Goal: Task Accomplishment & Management: Use online tool/utility

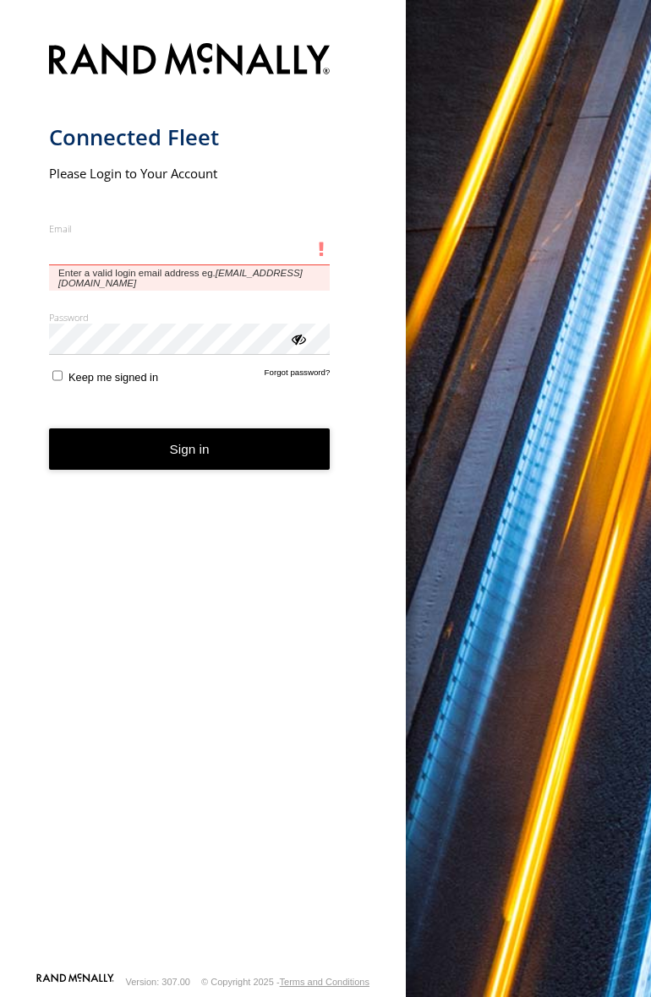
type input "**********"
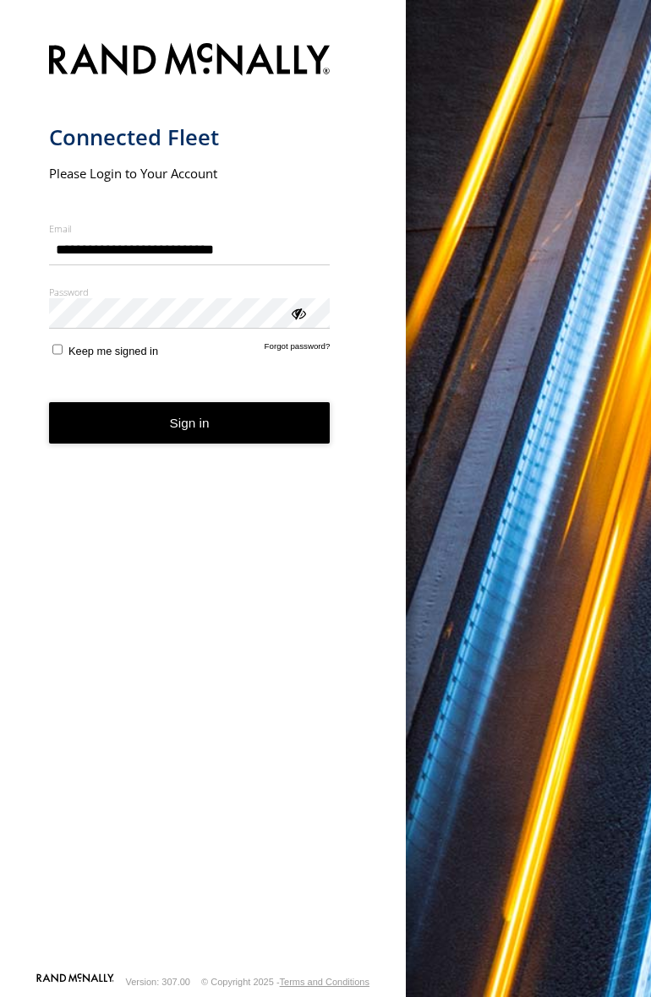
click at [205, 429] on button "Sign in" at bounding box center [189, 422] width 281 height 41
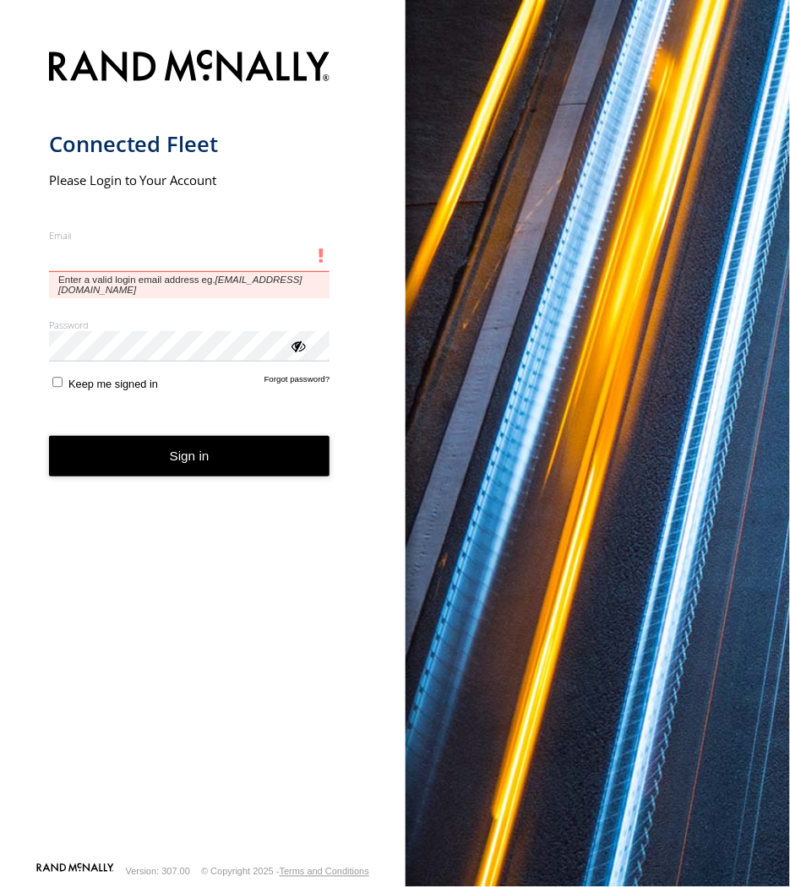
type input "**********"
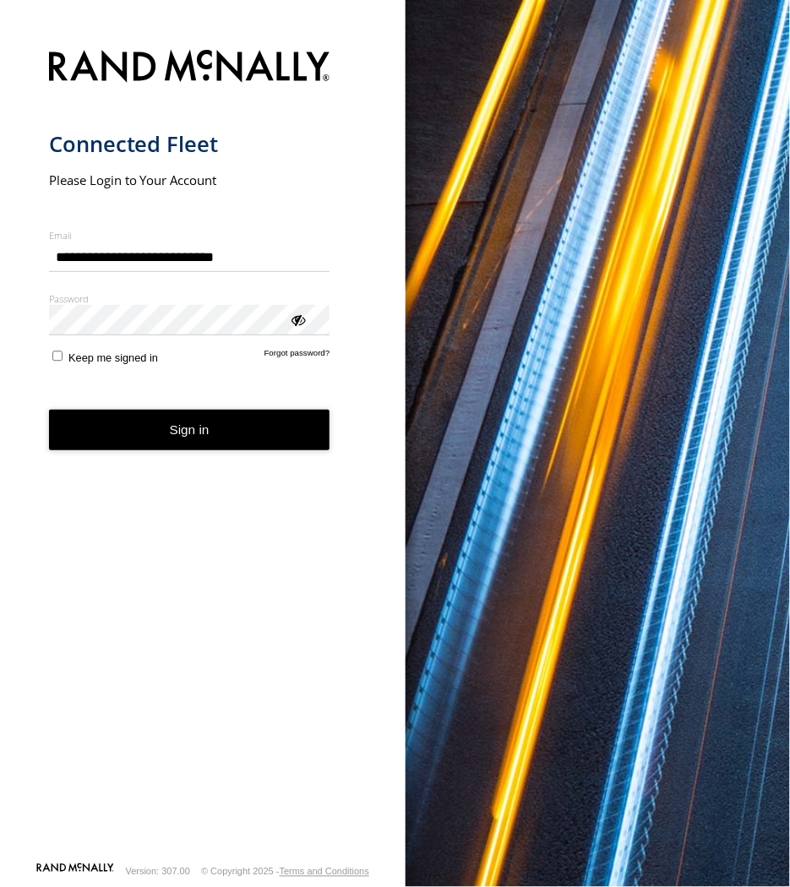
drag, startPoint x: 264, startPoint y: 420, endPoint x: 20, endPoint y: 195, distance: 331.3
click at [264, 420] on form "**********" at bounding box center [203, 451] width 308 height 822
click at [131, 423] on button "Sign in" at bounding box center [189, 430] width 281 height 41
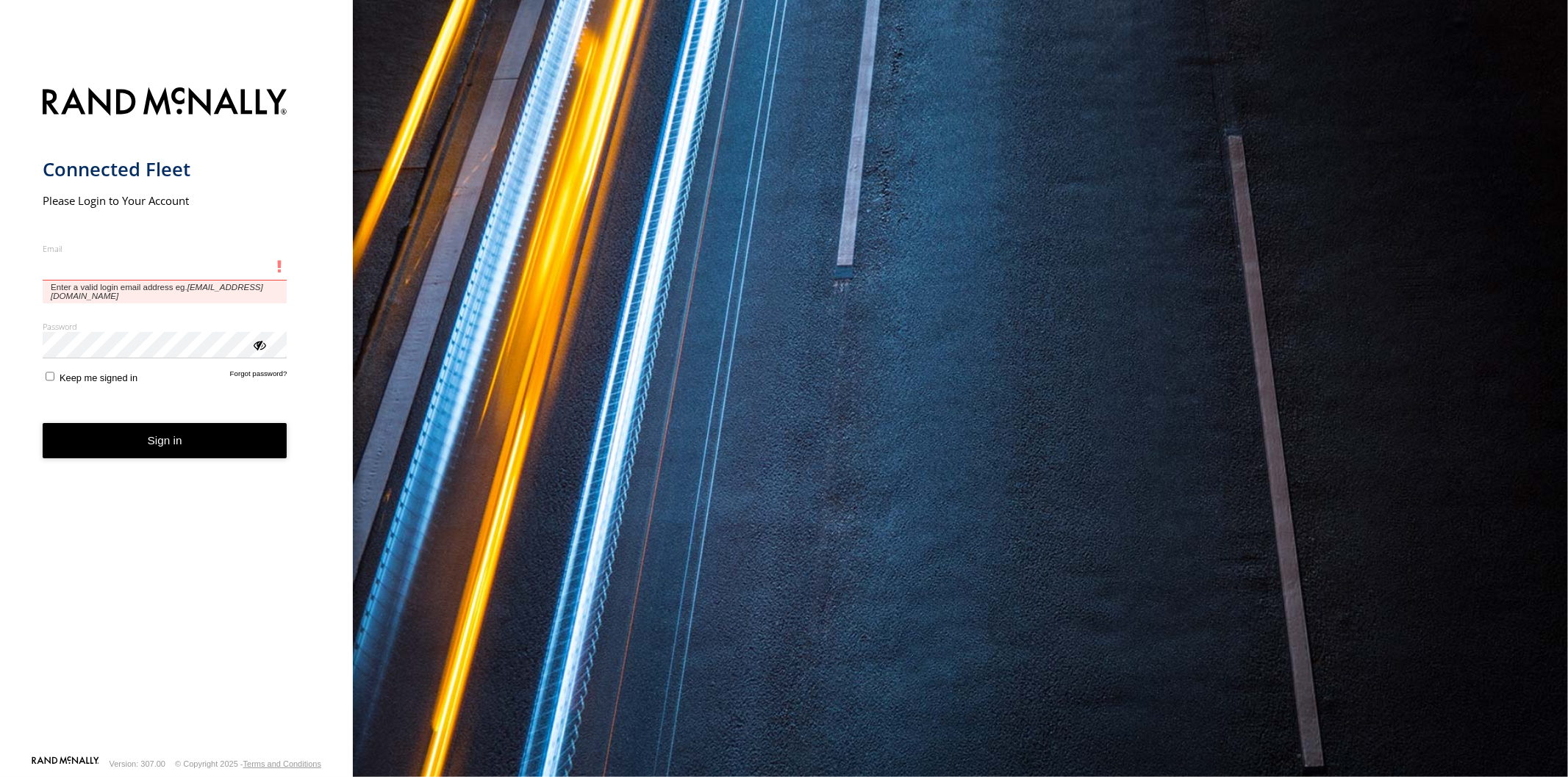
type input "**********"
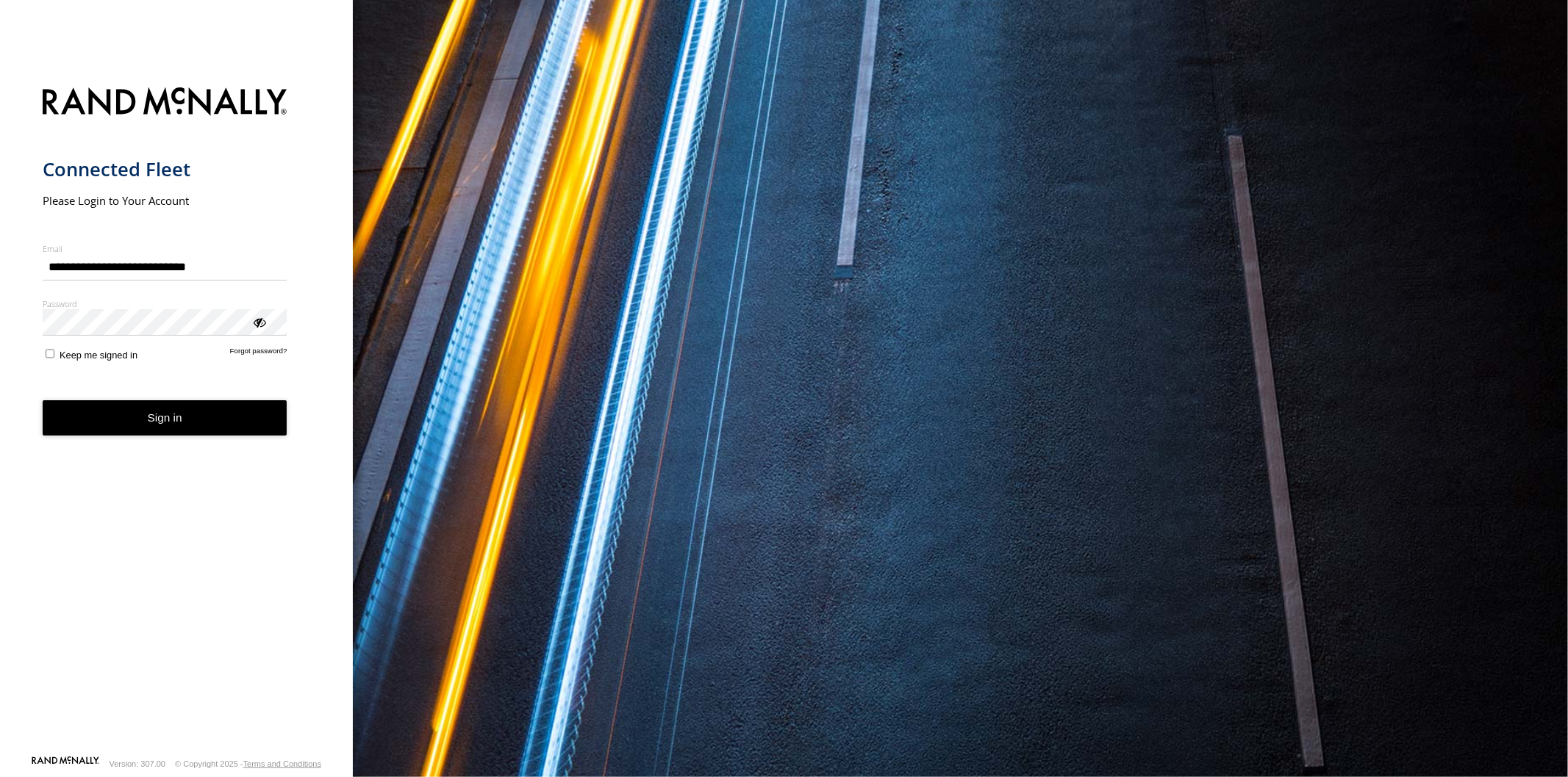
click at [129, 422] on button "Sign in" at bounding box center [164, 418] width 244 height 36
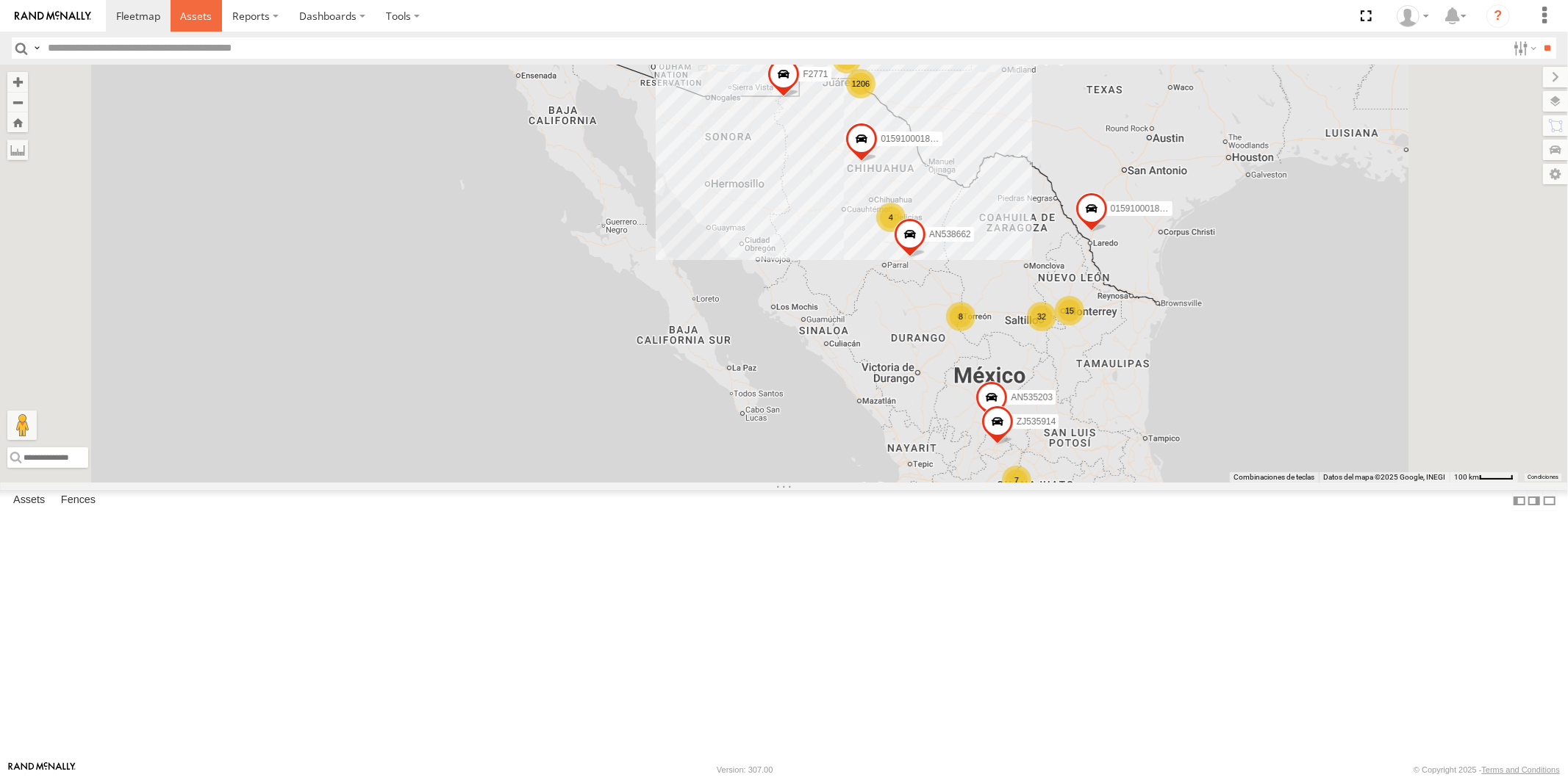
click at [170, 17] on link at bounding box center [197, 16] width 52 height 31
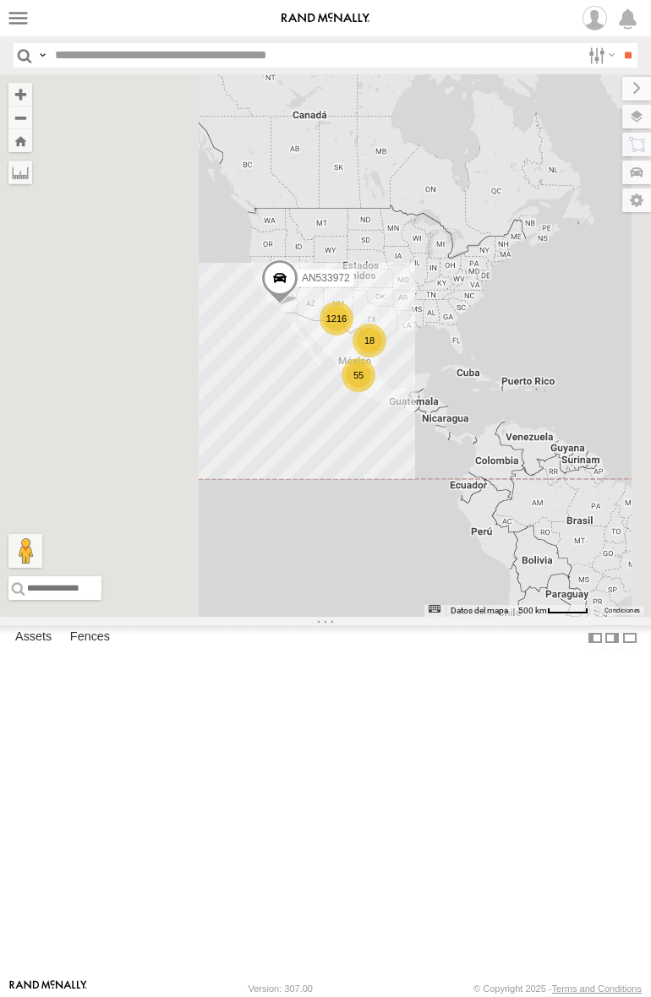
click at [621, 650] on label at bounding box center [629, 637] width 17 height 25
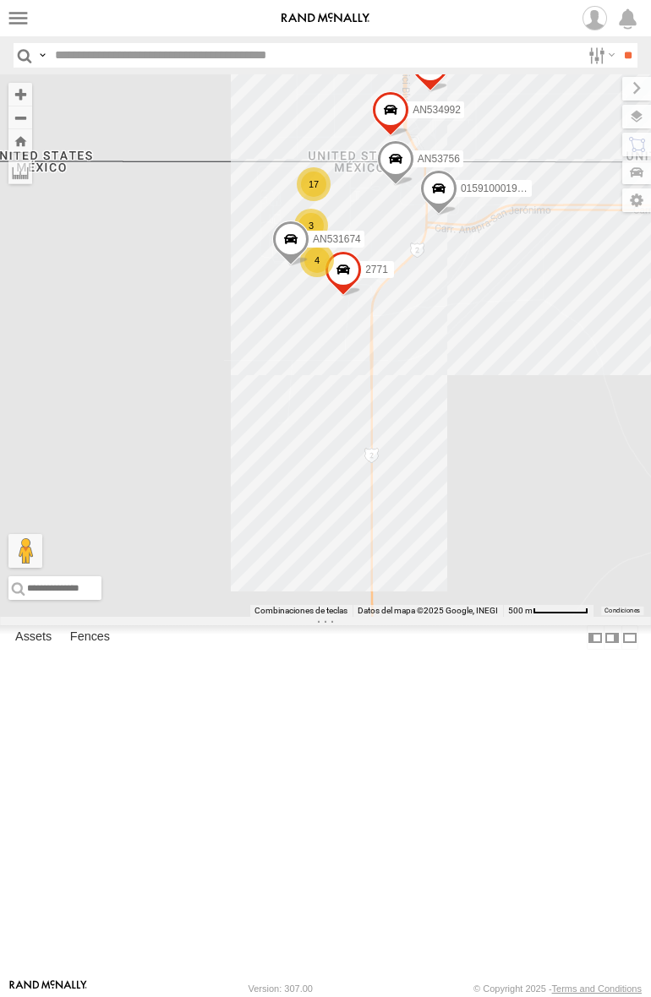
drag, startPoint x: 451, startPoint y: 410, endPoint x: 448, endPoint y: 434, distance: 24.7
click at [448, 434] on div "AN533972 015910001845018 015910001811580 F2771 17 AN53756 4 3 2771 0054 0159100…" at bounding box center [325, 345] width 651 height 543
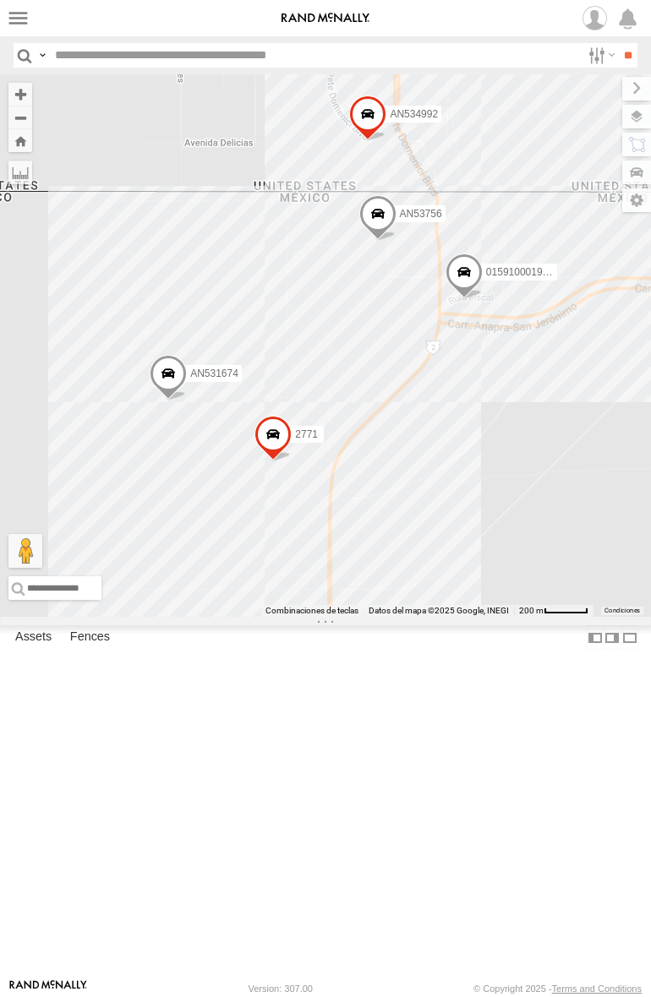
drag, startPoint x: 384, startPoint y: 461, endPoint x: 418, endPoint y: 497, distance: 50.2
click at [418, 497] on div "AN533972 015910001845018 015910001811580 F2771 AN53756 2771 0054 01591000197648…" at bounding box center [325, 345] width 651 height 543
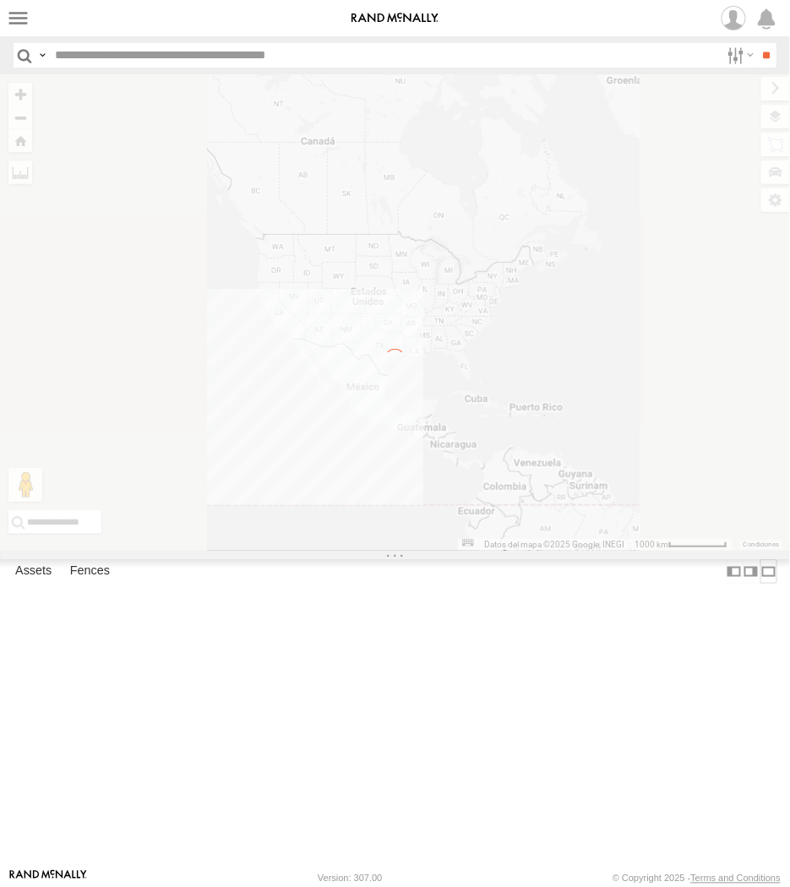
click at [761, 584] on label at bounding box center [769, 571] width 17 height 25
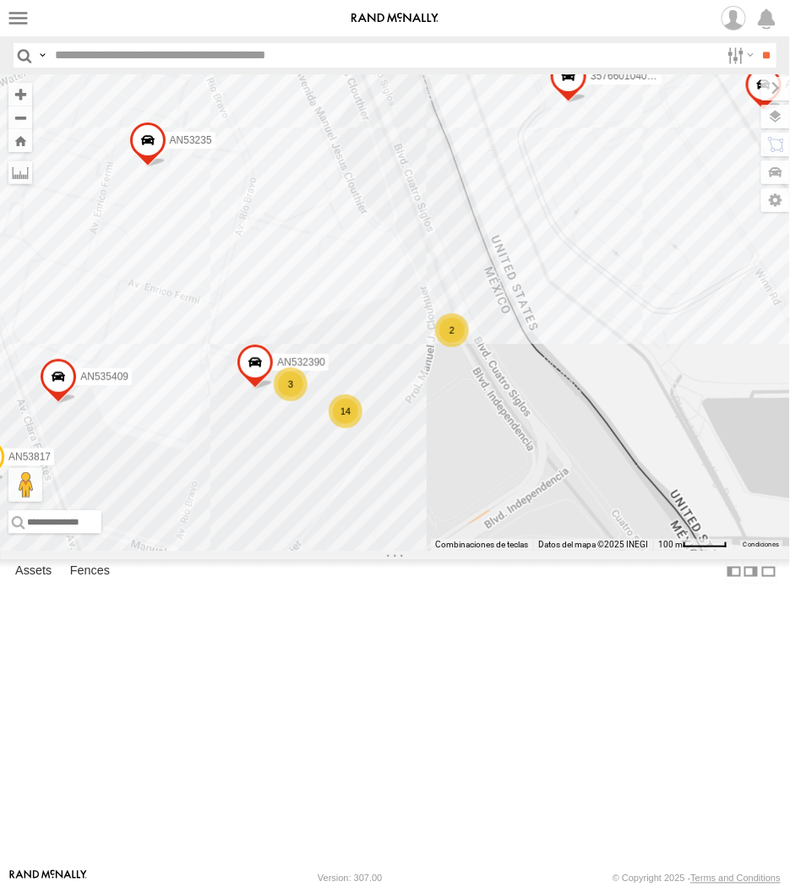
click at [76, 53] on input "text" at bounding box center [384, 55] width 672 height 25
click at [757, 43] on input "**" at bounding box center [766, 55] width 19 height 25
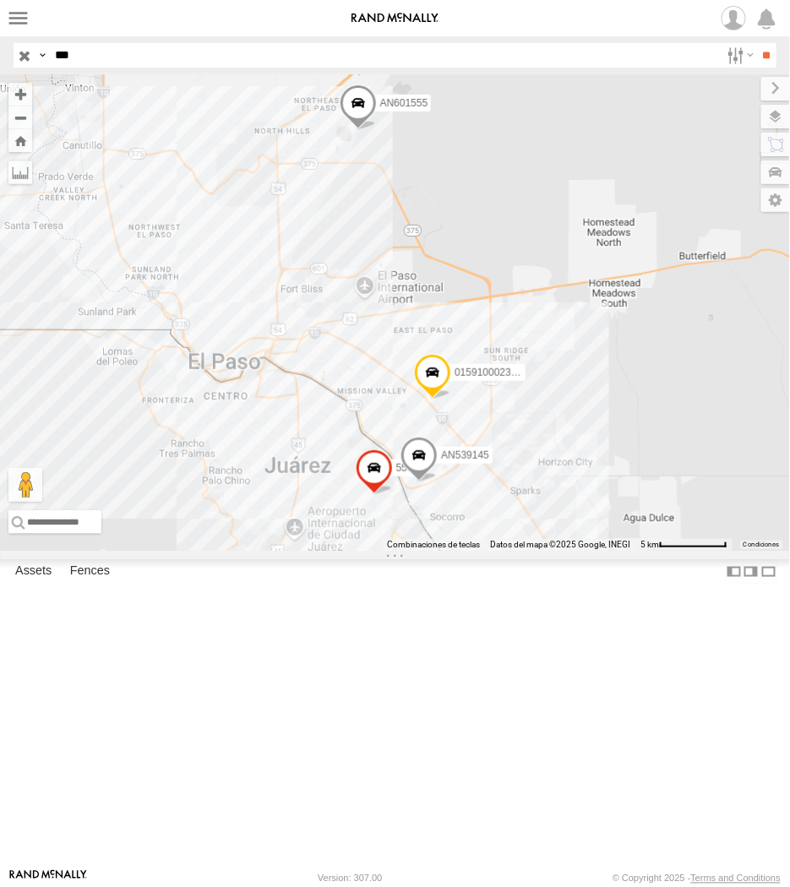
click at [0, 0] on label at bounding box center [0, 0] width 0 height 0
click at [124, 57] on input "***" at bounding box center [384, 55] width 672 height 25
click at [119, 53] on input "***" at bounding box center [384, 55] width 672 height 25
click at [757, 43] on input "**" at bounding box center [766, 55] width 19 height 25
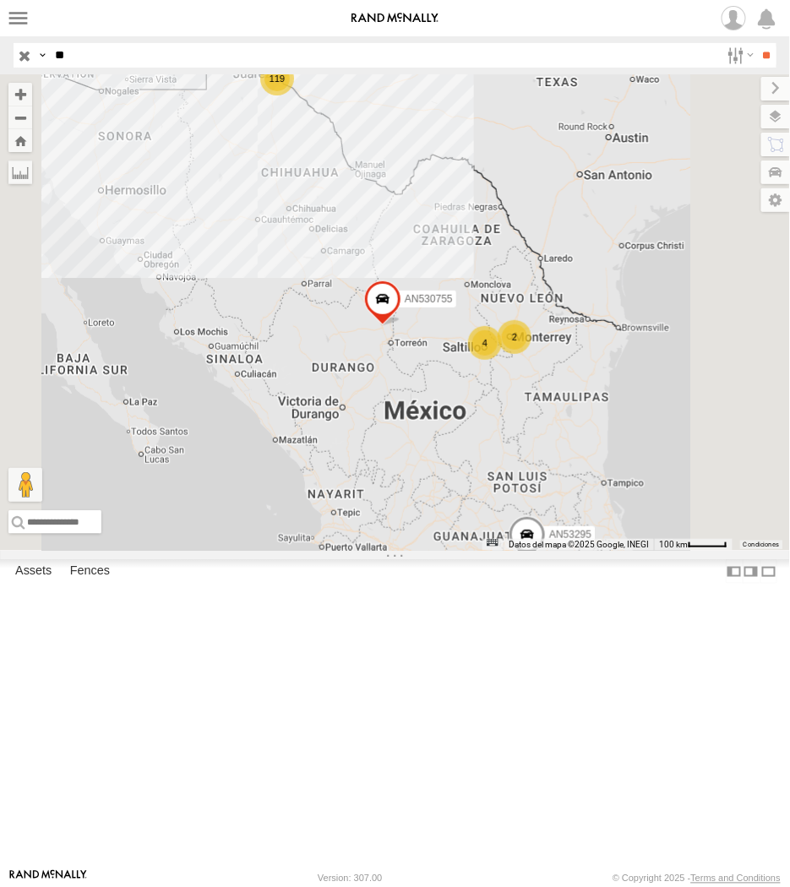
type input "*"
click at [757, 43] on input "**" at bounding box center [766, 55] width 19 height 25
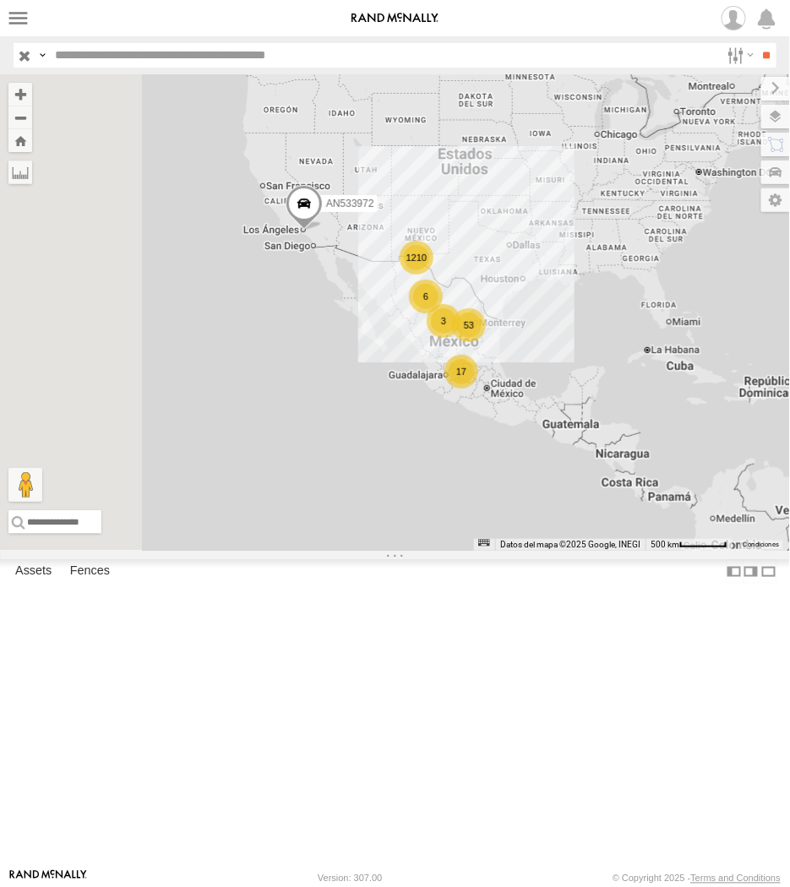
click at [761, 584] on label at bounding box center [769, 571] width 17 height 25
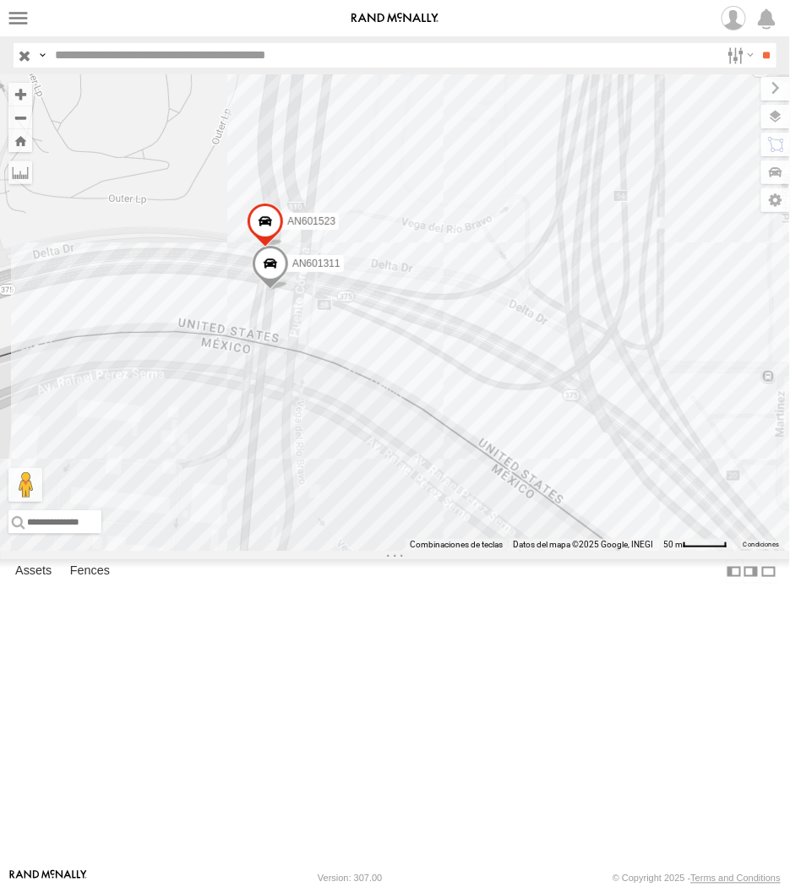
drag, startPoint x: 415, startPoint y: 543, endPoint x: 393, endPoint y: 493, distance: 54.5
click at [390, 495] on div "AN533972 015910001845018 015910001811580 F2771 AN537374 AN539582 AN538662 AN531…" at bounding box center [395, 312] width 790 height 477
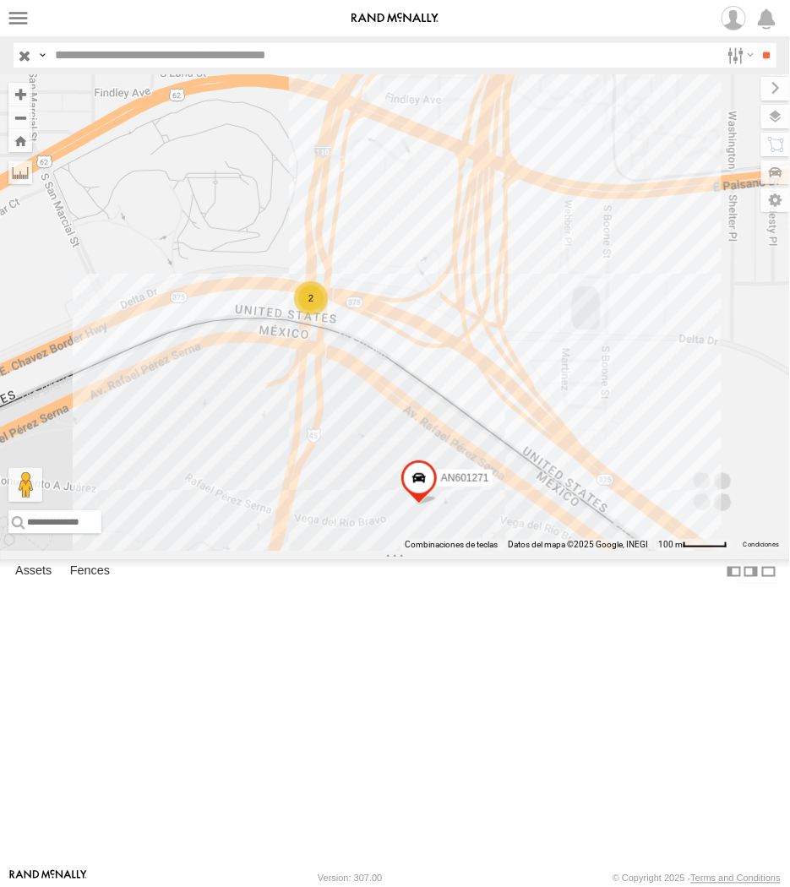
drag, startPoint x: 461, startPoint y: 483, endPoint x: 448, endPoint y: 499, distance: 21.6
click at [448, 499] on div "AN533972 015910001845018 015910001811580 F2771 AN537374 AN539582 AN538662 AN531…" at bounding box center [395, 312] width 790 height 477
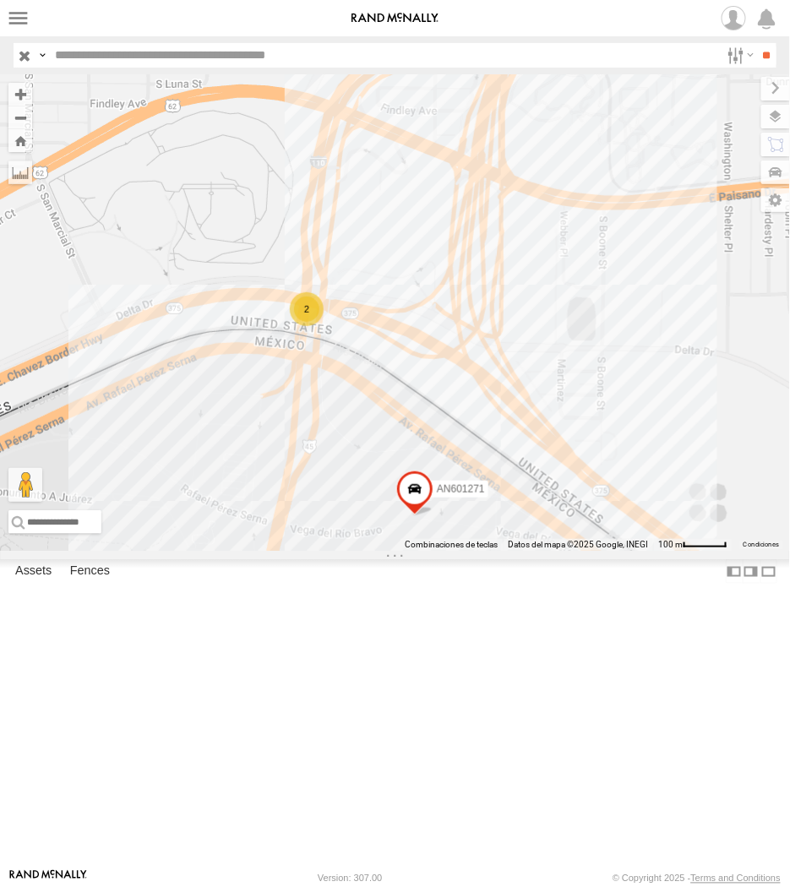
drag, startPoint x: 495, startPoint y: 635, endPoint x: 409, endPoint y: 470, distance: 186.0
click at [414, 476] on div "AN601271 2" at bounding box center [395, 312] width 790 height 477
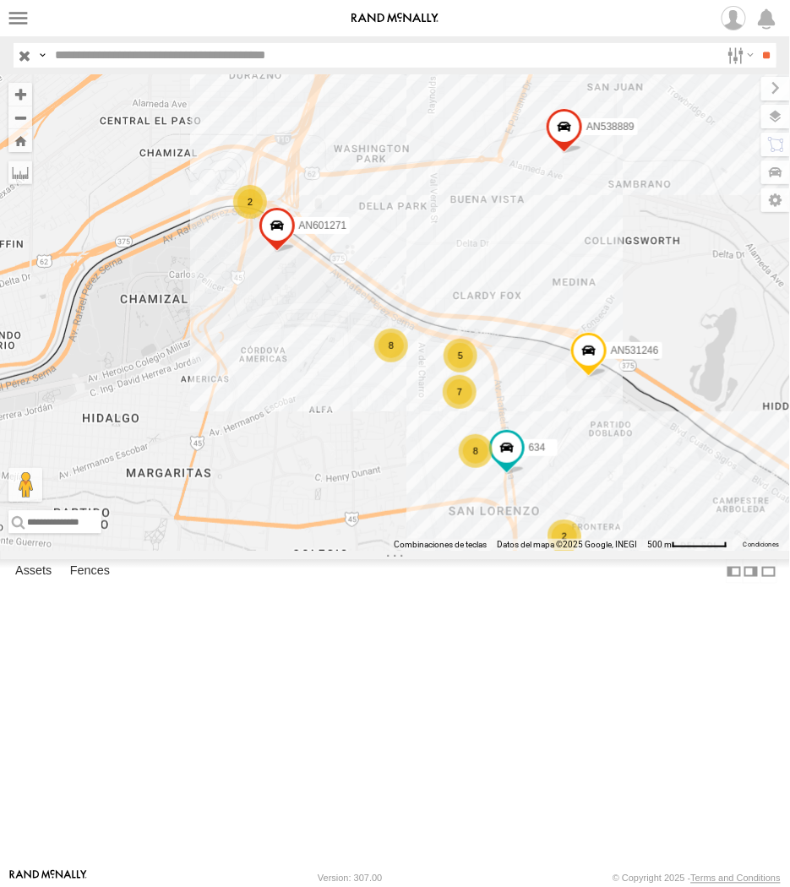
drag, startPoint x: 494, startPoint y: 581, endPoint x: 277, endPoint y: 389, distance: 289.2
click at [279, 389] on div "AN601271 5 7 AN531664 8 015910001979874 2 AN537119 8 AN538889 2 AN531246 634" at bounding box center [395, 312] width 790 height 477
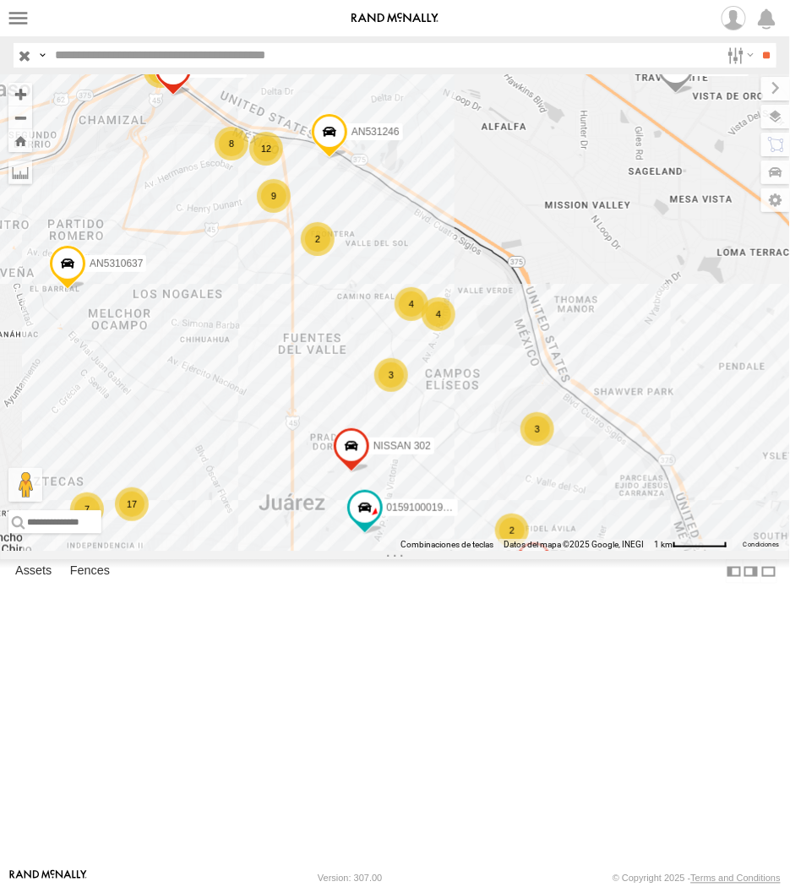
drag, startPoint x: 712, startPoint y: 570, endPoint x: 514, endPoint y: 391, distance: 266.9
click at [517, 391] on div "AN601271 AN531664 015910001979874 AN537119 AN538889 AN531246 212 3 12 3 17 7 01…" at bounding box center [395, 312] width 790 height 477
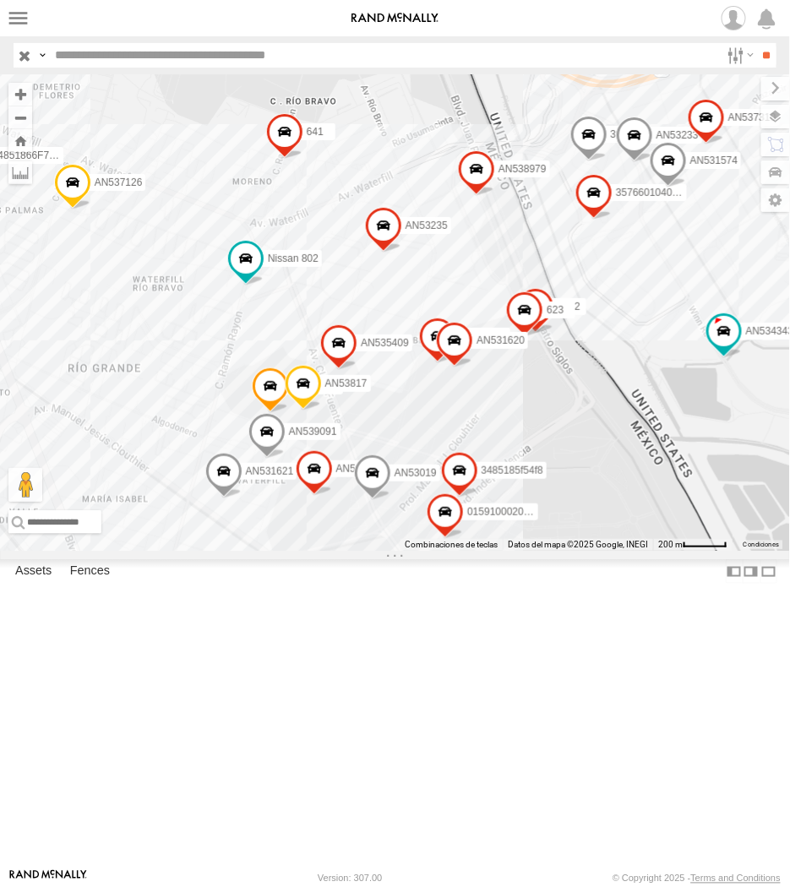
drag, startPoint x: 619, startPoint y: 603, endPoint x: 536, endPoint y: 586, distance: 85.5
click at [536, 551] on div "AN601271 AN531664 015910001979874 AN537119 AN538889 AN531246 015910001922874 AN…" at bounding box center [395, 312] width 790 height 477
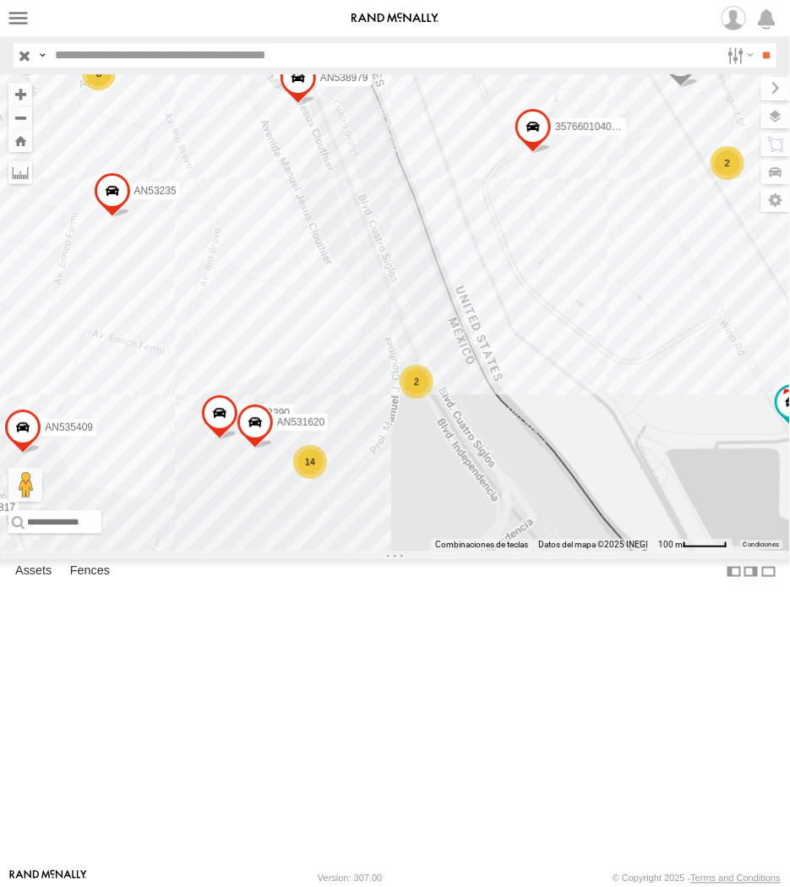
drag, startPoint x: 575, startPoint y: 522, endPoint x: 467, endPoint y: 826, distance: 321.8
click at [467, 551] on div "AN601271 AN531664 015910001979874 AN537119 AN538889 AN531246 015910001922874 AN…" at bounding box center [395, 312] width 790 height 477
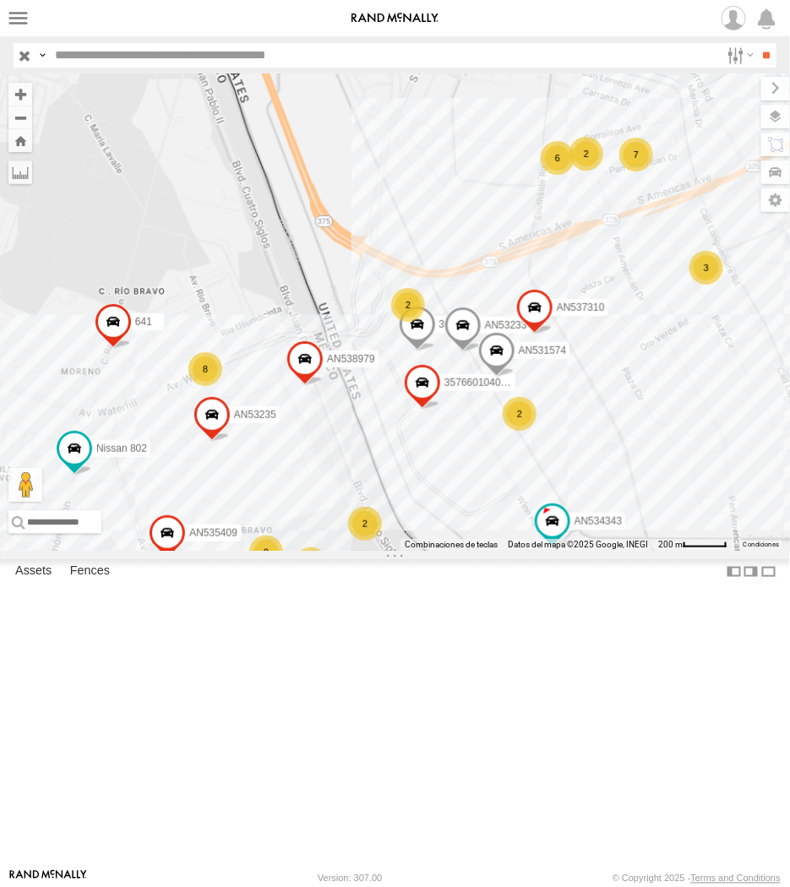
drag, startPoint x: 318, startPoint y: 666, endPoint x: 344, endPoint y: 555, distance: 113.8
click at [344, 551] on div "AN601271 AN531664 015910001979874 AN537119 AN538889 AN531246 015910001922874 AN…" at bounding box center [395, 312] width 790 height 477
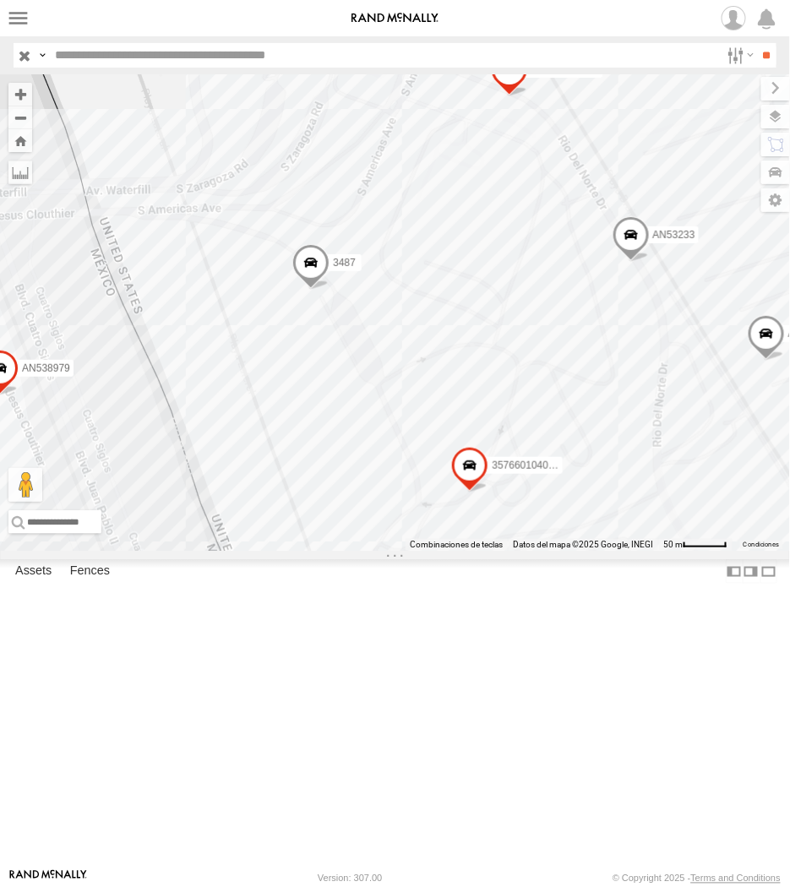
drag, startPoint x: 514, startPoint y: 364, endPoint x: 442, endPoint y: 353, distance: 72.7
click at [434, 350] on div "357660104096649 AN530908 015910001922874 3487 AN531574 015910002016023 AN536462…" at bounding box center [395, 312] width 790 height 477
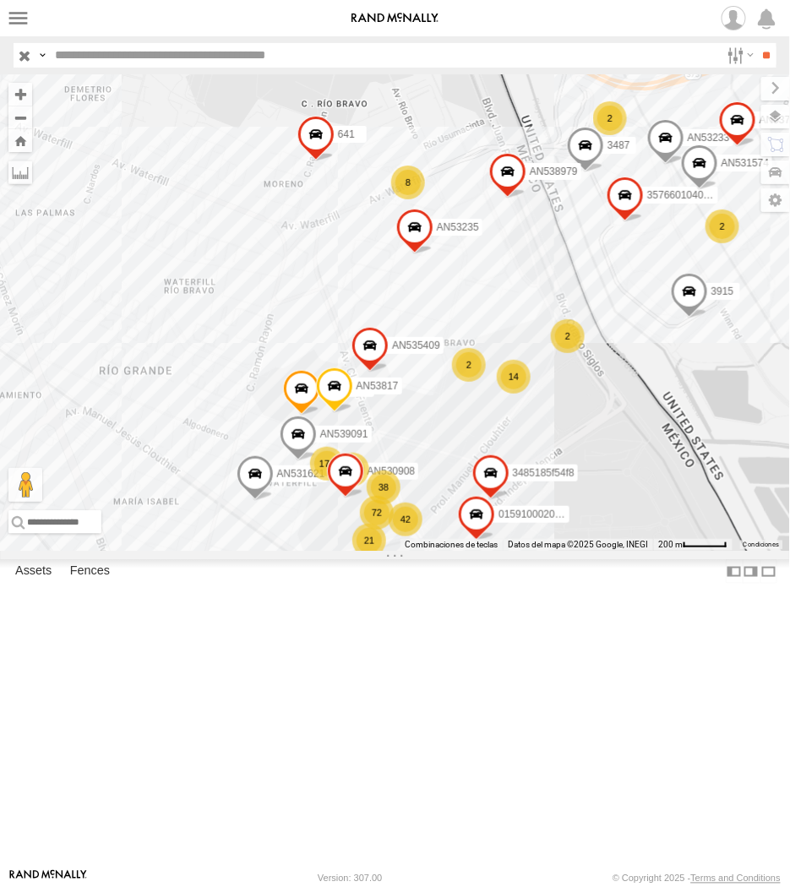
drag, startPoint x: 256, startPoint y: 702, endPoint x: 459, endPoint y: 559, distance: 248.6
click at [459, 551] on div "357660104096649 AN530908 015910001922874 3487 AN531574 015910002016023 AN536462…" at bounding box center [395, 312] width 790 height 477
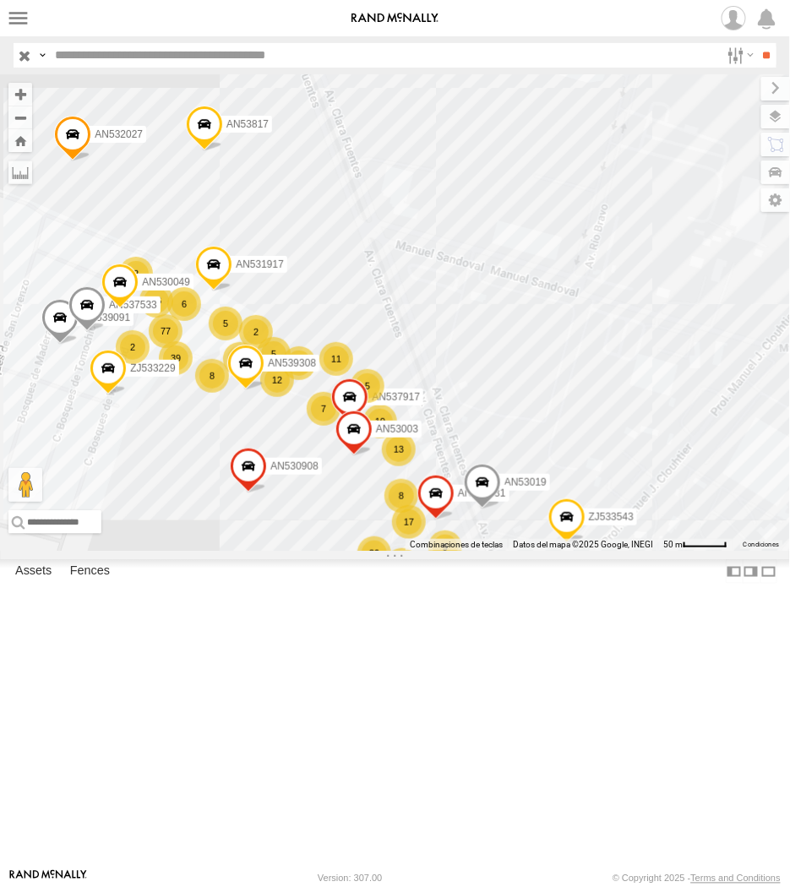
drag, startPoint x: 482, startPoint y: 470, endPoint x: 445, endPoint y: 529, distance: 69.4
click at [449, 527] on div "357660104096649 AN530908 015910001922874 3487 AN531574 015910002016023 AN536462…" at bounding box center [395, 312] width 790 height 477
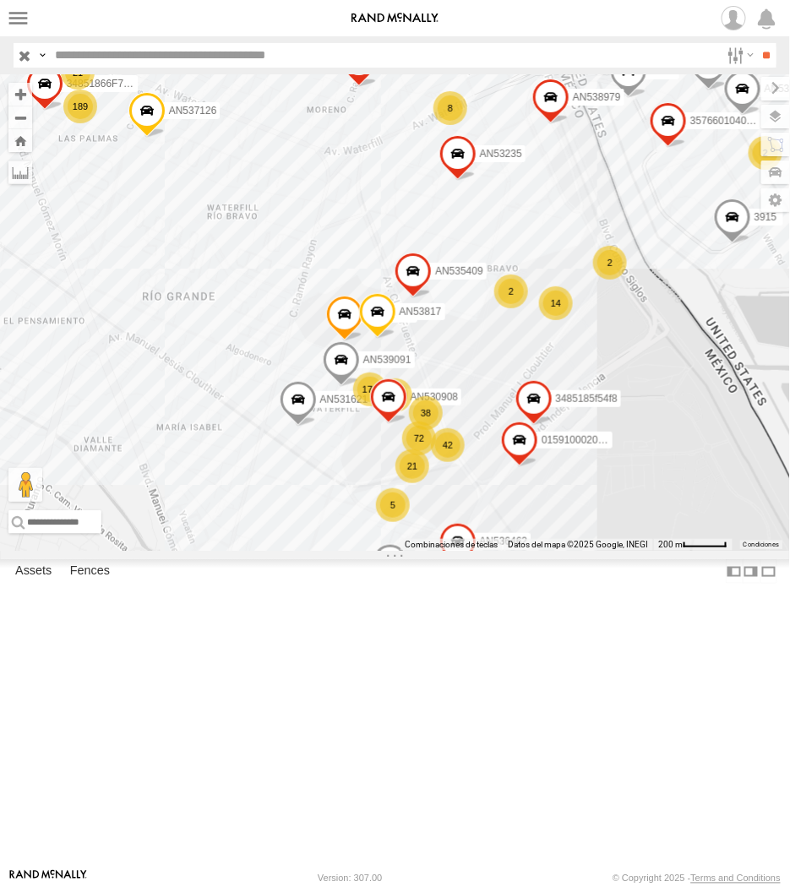
drag, startPoint x: 630, startPoint y: 374, endPoint x: 600, endPoint y: 445, distance: 77.7
click at [602, 443] on div "357660104096649 AN530908 015910001922874 3487 AN531574 015910002016023 AN536462…" at bounding box center [395, 312] width 790 height 477
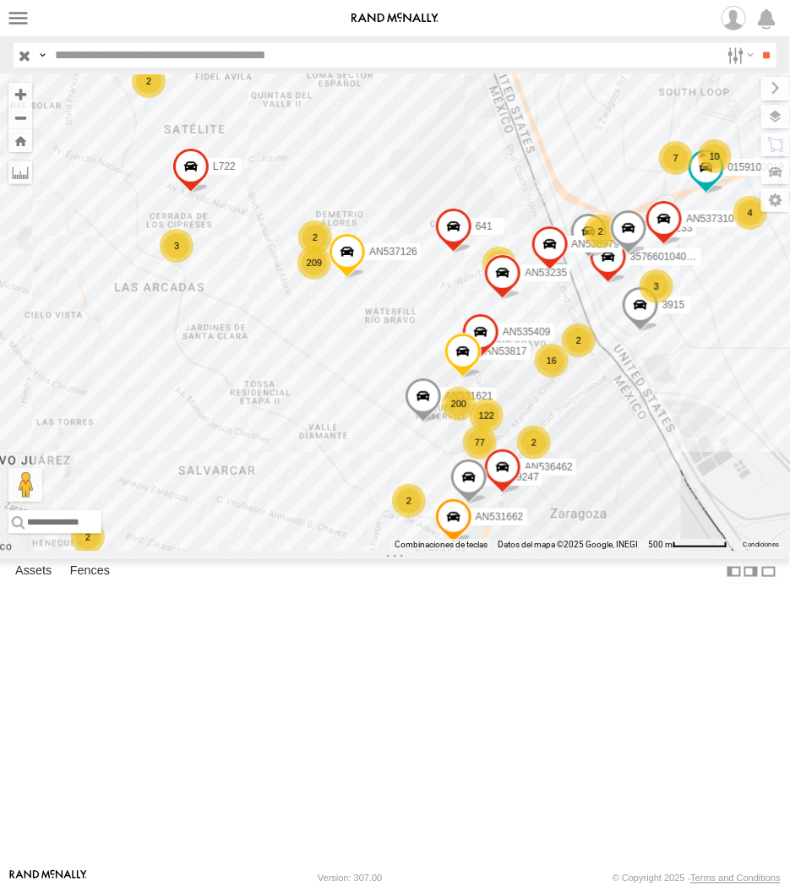
drag, startPoint x: 441, startPoint y: 429, endPoint x: 471, endPoint y: 485, distance: 63.1
click at [471, 485] on div "357660104096649 015910001922874 3487 AN536462 3915 AN53233 AN535409 AN537310 AN…" at bounding box center [395, 312] width 790 height 477
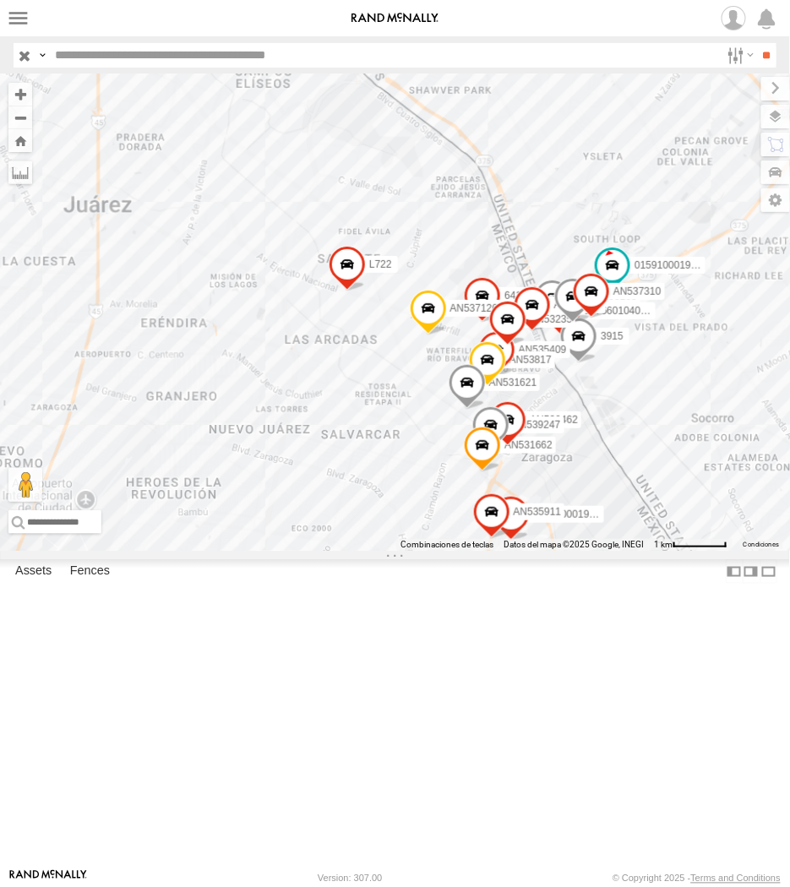
drag, startPoint x: 428, startPoint y: 525, endPoint x: 446, endPoint y: 549, distance: 30.3
click at [446, 549] on div "357660104096649 015910001922874 3487 AN536462 3915 AN53233 AN535409 AN537310 AN…" at bounding box center [395, 312] width 790 height 477
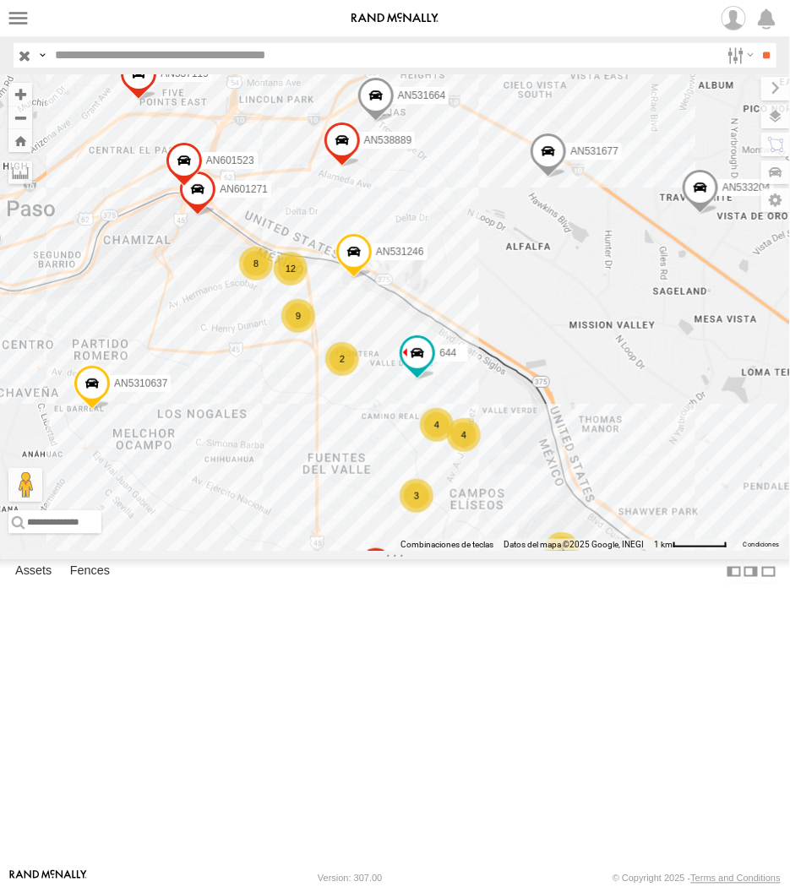
drag, startPoint x: 306, startPoint y: 392, endPoint x: 393, endPoint y: 571, distance: 199.2
click at [393, 551] on div "AN537310 L722 212 17 318 3 7 22 3 15 2 18 2 6 4 2 AN539128 3 3 AN532042 22 11 2…" at bounding box center [395, 312] width 790 height 477
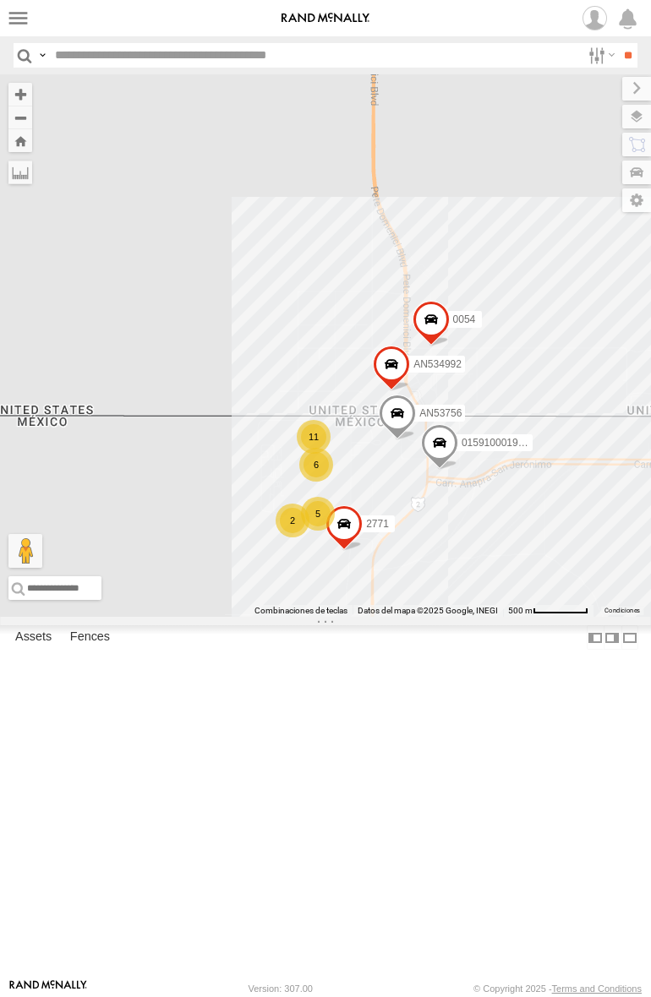
drag, startPoint x: 302, startPoint y: 730, endPoint x: 373, endPoint y: 535, distance: 207.7
click at [373, 535] on div "015910001845018 AN533972 015910001811580 F2771 11 6 AN53756 5 2771 0054 0159100…" at bounding box center [325, 345] width 651 height 543
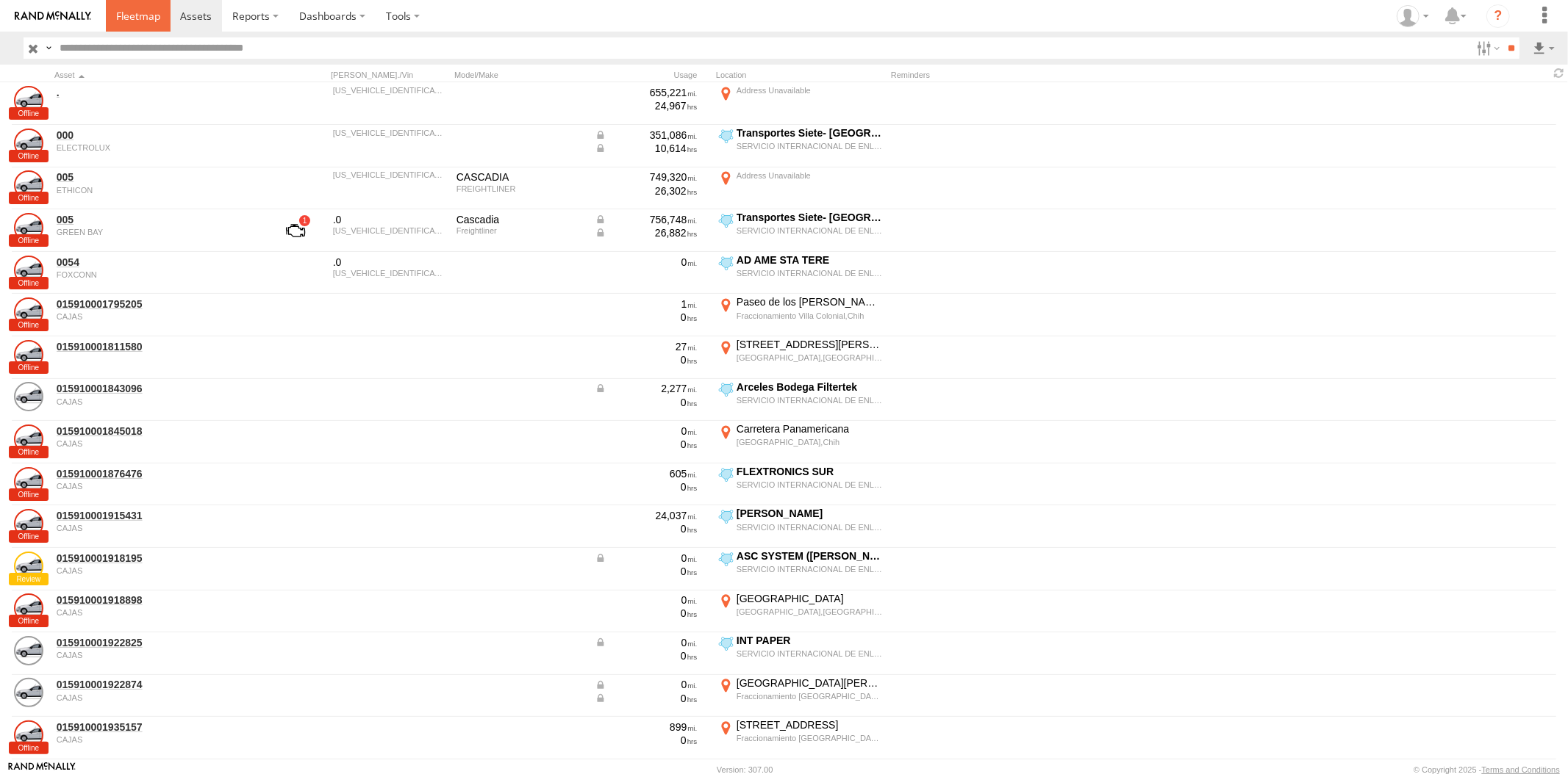
click at [148, 30] on link at bounding box center [138, 16] width 64 height 31
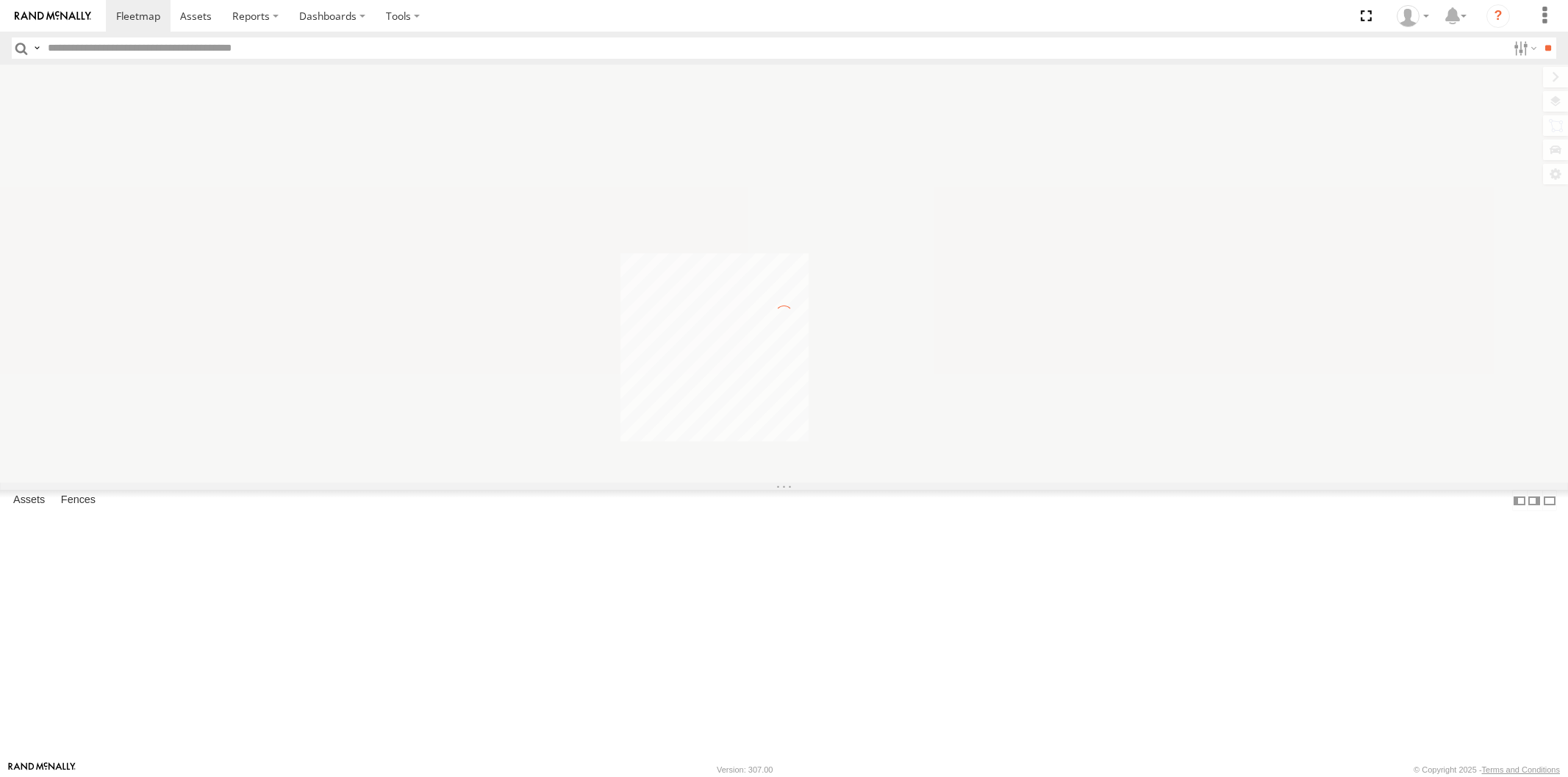
click at [150, 42] on input "text" at bounding box center [774, 48] width 1465 height 22
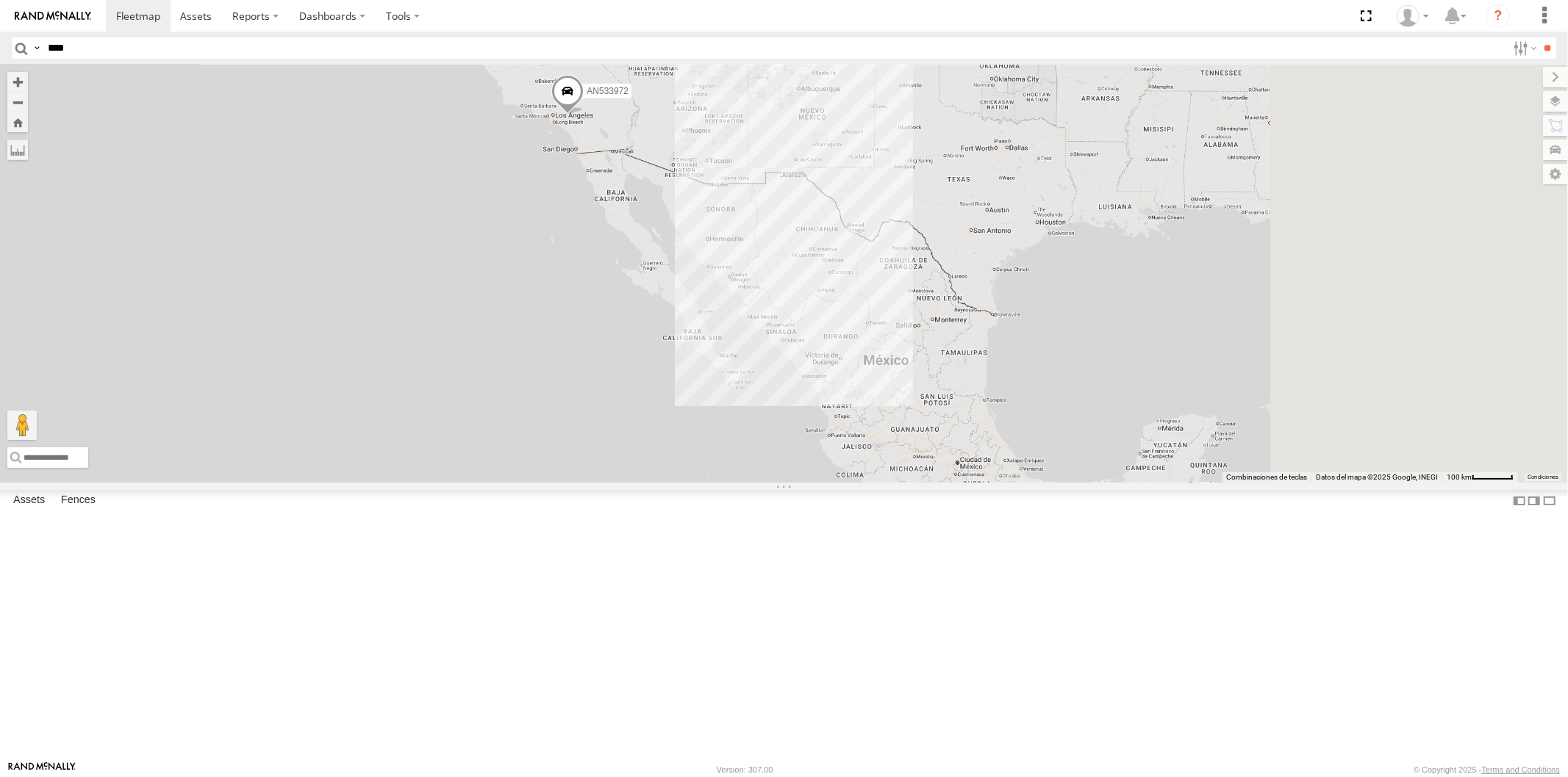
type input "****"
click at [1539, 37] on input "**" at bounding box center [1547, 48] width 17 height 22
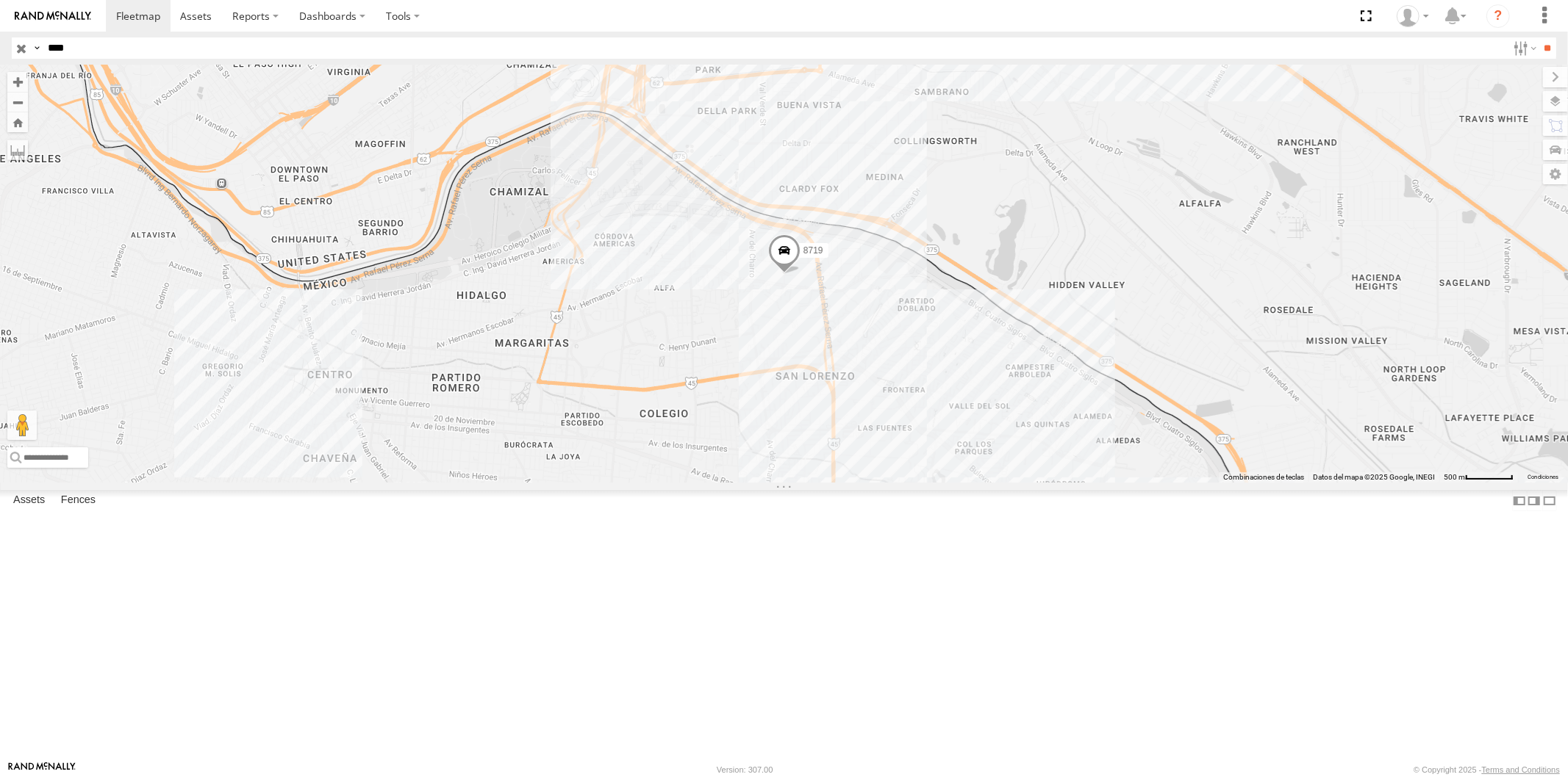
click at [787, 273] on span at bounding box center [783, 254] width 32 height 40
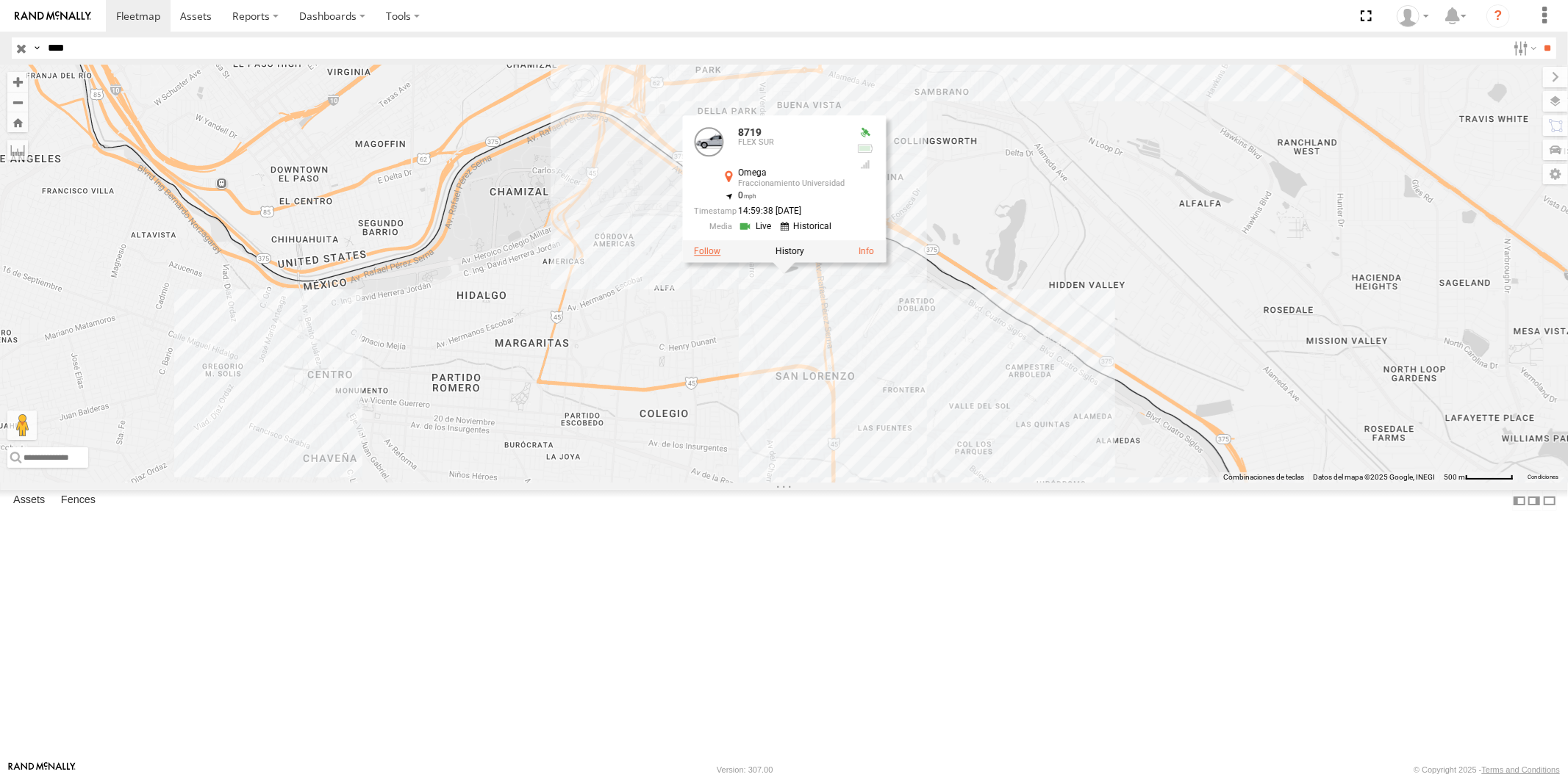
click at [716, 256] on label at bounding box center [707, 251] width 26 height 10
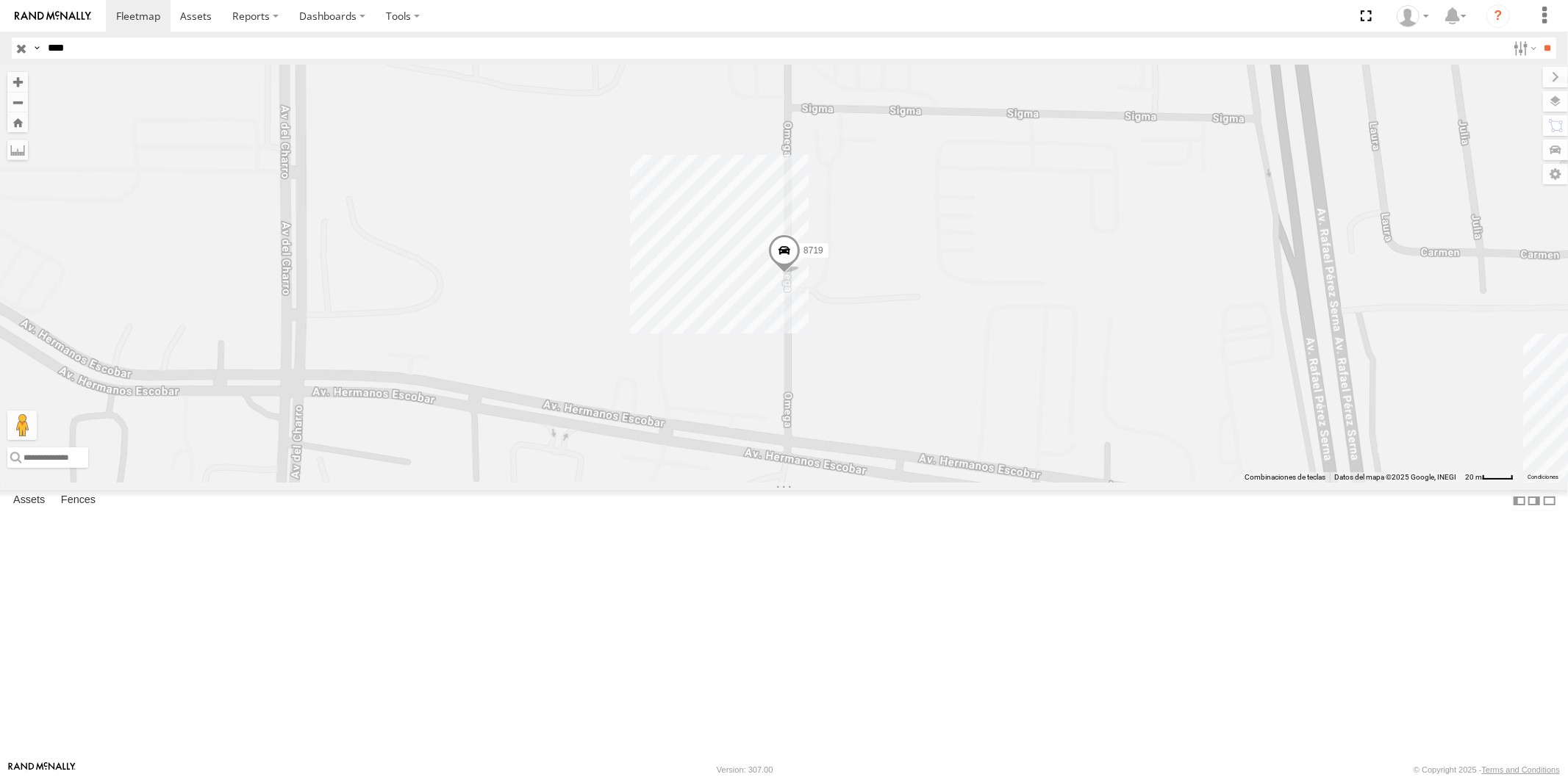
click at [788, 274] on span at bounding box center [784, 255] width 32 height 40
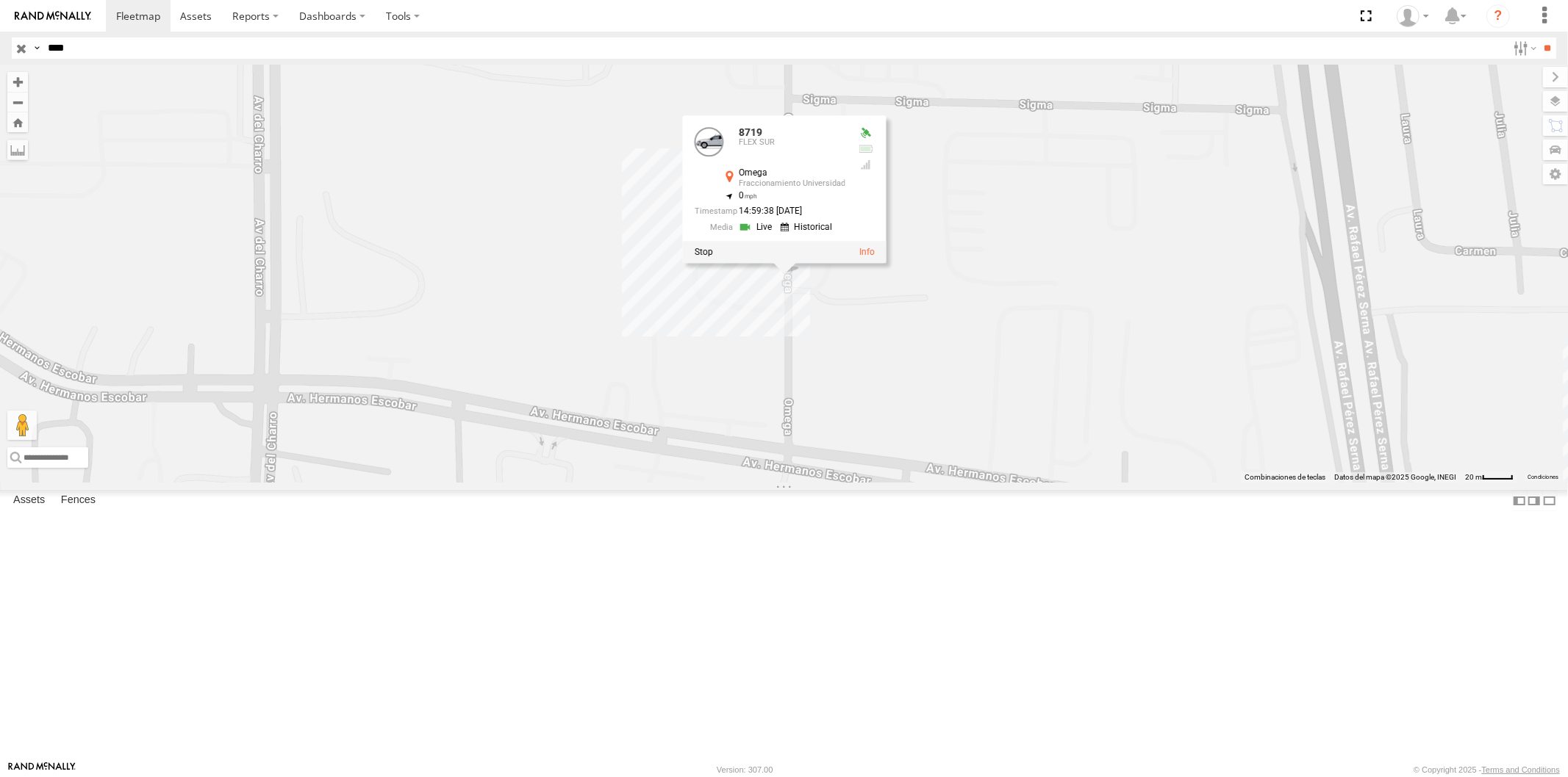
click at [762, 234] on link at bounding box center [757, 227] width 37 height 14
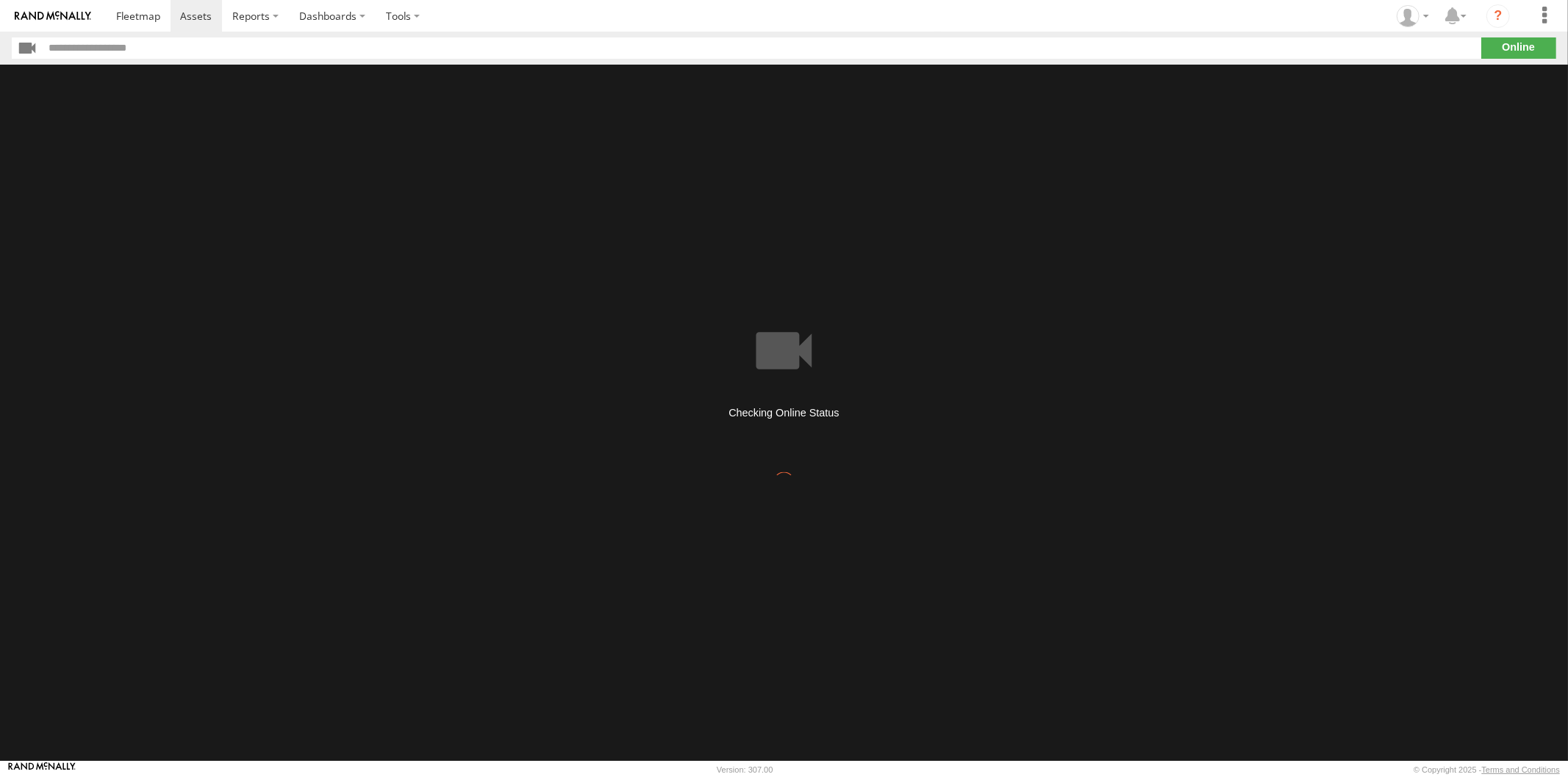
click at [632, 12] on section at bounding box center [835, 16] width 1458 height 31
